Goal: Navigation & Orientation: Find specific page/section

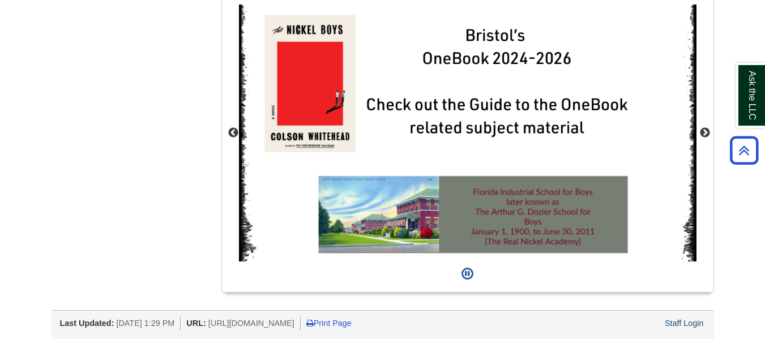
scroll to position [1026, 0]
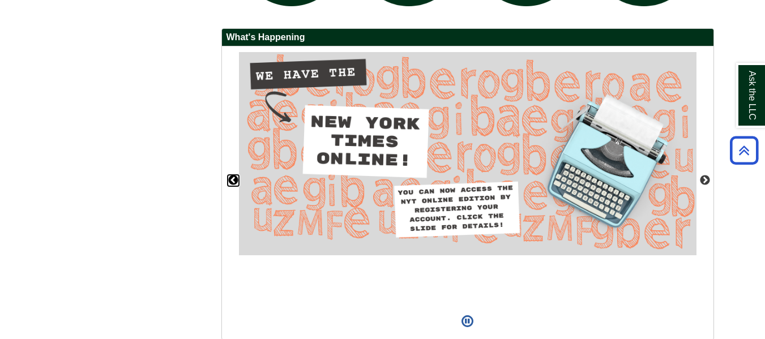
click at [237, 181] on button "Previous" at bounding box center [233, 180] width 11 height 11
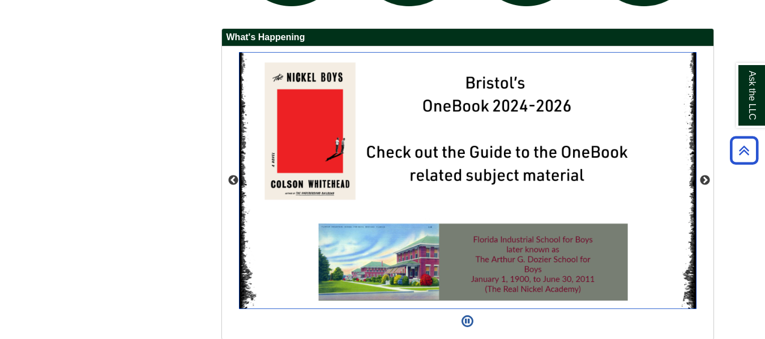
click at [323, 126] on img "slideshow" at bounding box center [467, 181] width 457 height 258
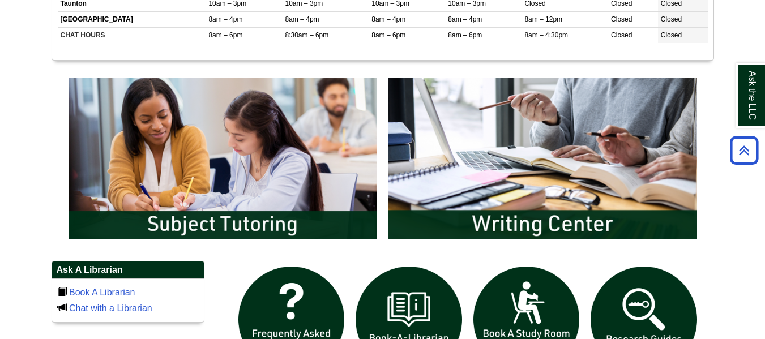
scroll to position [524, 0]
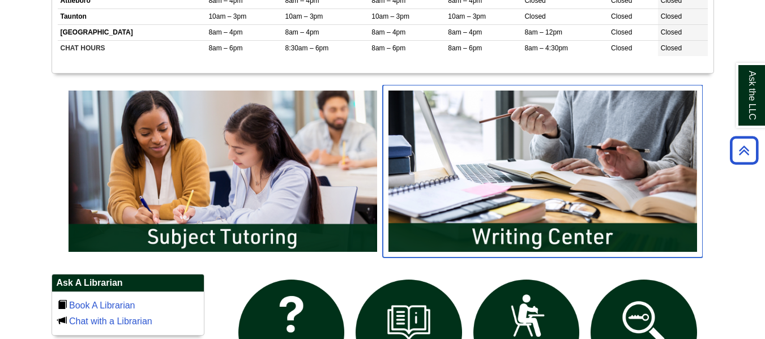
click at [511, 138] on img "slideshow" at bounding box center [543, 171] width 320 height 172
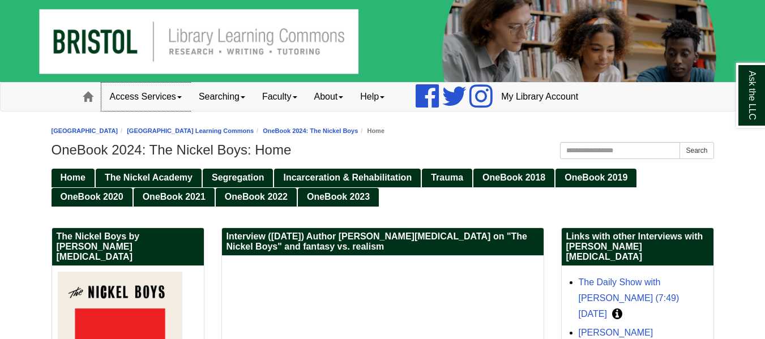
click at [181, 97] on span at bounding box center [179, 97] width 5 height 2
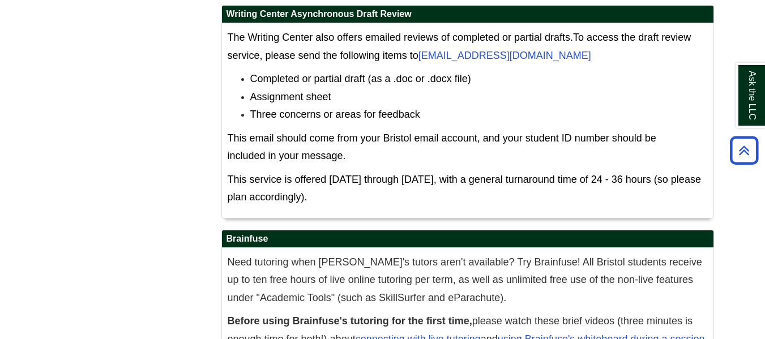
scroll to position [4432, 0]
